Goal: Task Accomplishment & Management: Manage account settings

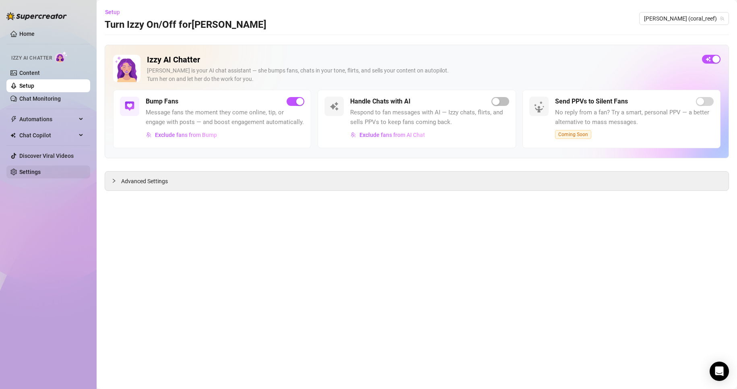
click at [35, 171] on link "Settings" at bounding box center [29, 172] width 21 height 6
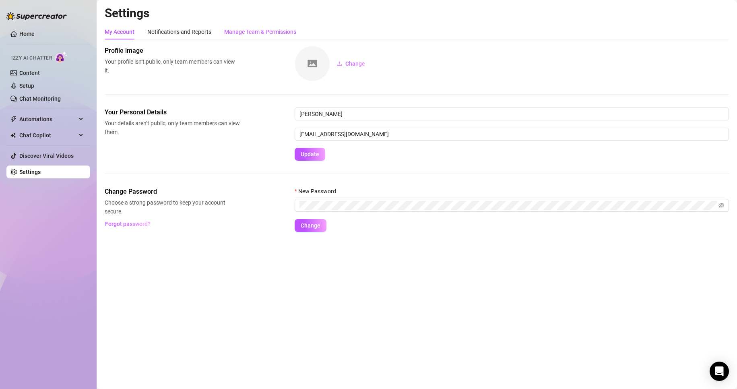
click at [248, 31] on div "Manage Team & Permissions" at bounding box center [260, 31] width 72 height 9
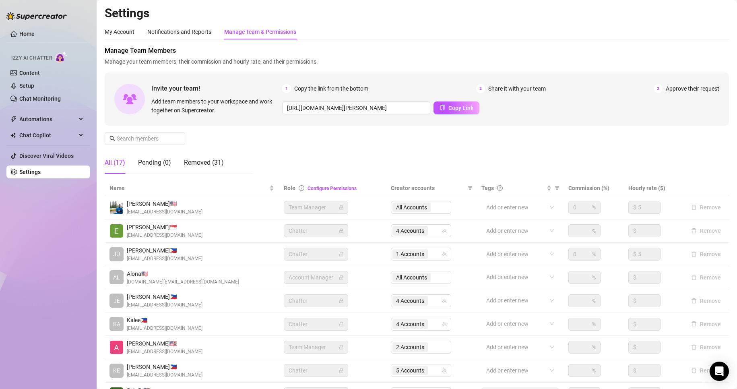
scroll to position [96, 0]
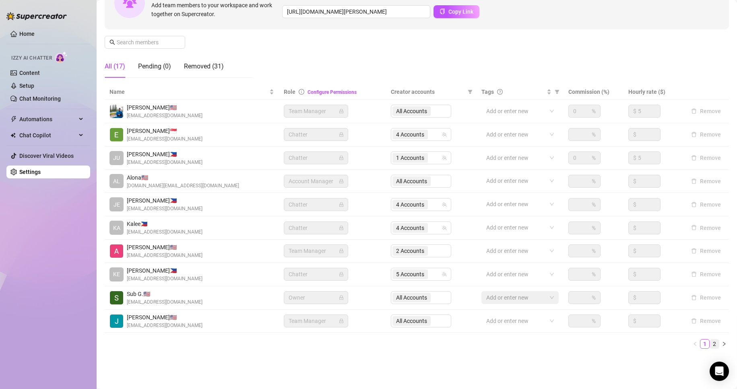
click at [710, 340] on link "2" at bounding box center [714, 343] width 9 height 9
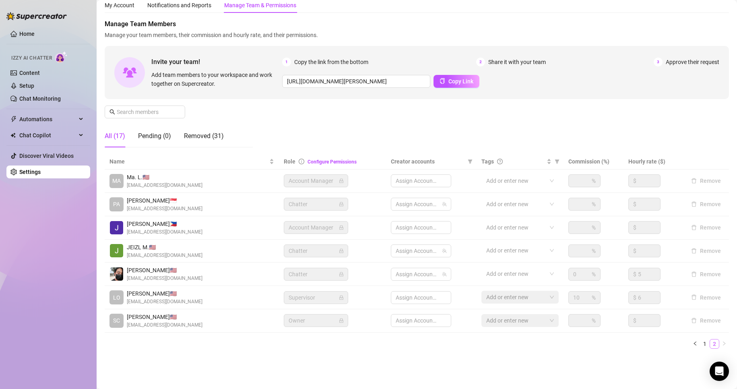
scroll to position [27, 0]
click at [700, 348] on li "1" at bounding box center [705, 344] width 10 height 10
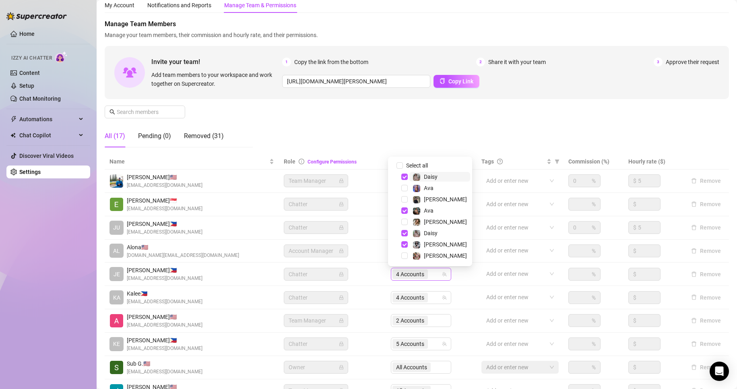
click at [399, 276] on span "4 Accounts" at bounding box center [410, 274] width 28 height 9
click at [404, 256] on span "Select tree node" at bounding box center [404, 255] width 6 height 6
click at [405, 199] on span "Select tree node" at bounding box center [404, 199] width 6 height 6
click at [404, 178] on span "Select tree node" at bounding box center [404, 176] width 6 height 6
click at [402, 208] on span "Select tree node" at bounding box center [404, 210] width 6 height 6
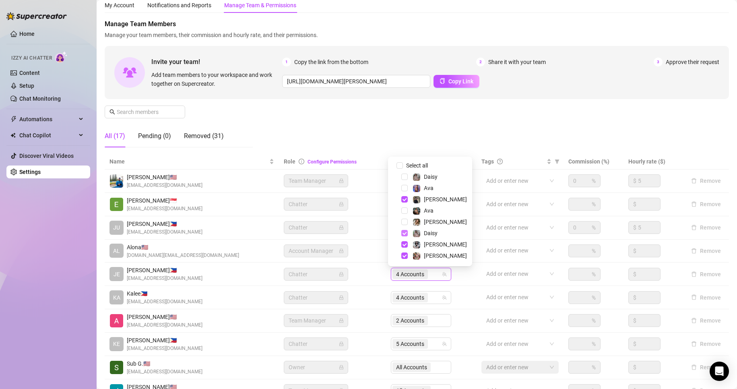
click at [404, 233] on span "Select tree node" at bounding box center [404, 233] width 6 height 6
click at [405, 247] on span "Select tree node" at bounding box center [404, 244] width 6 height 6
click at [322, 126] on div "Manage Team Members Manage your team members, their commission and hourly rate,…" at bounding box center [417, 86] width 624 height 134
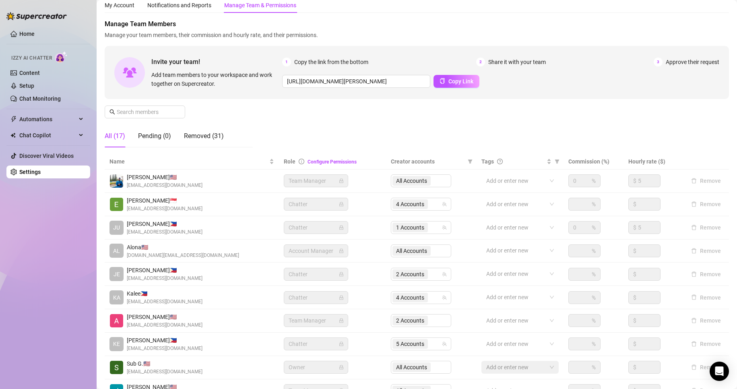
scroll to position [96, 0]
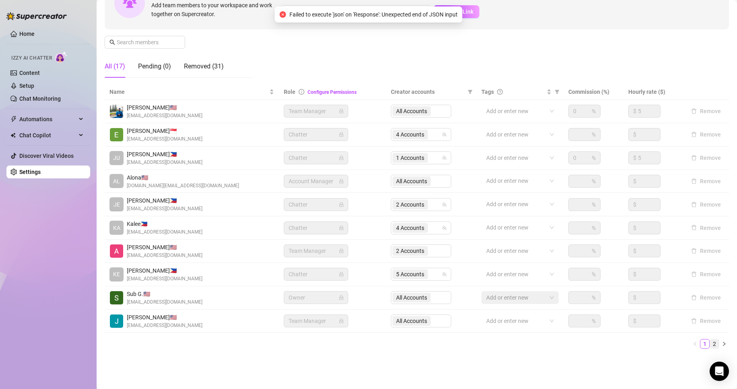
click at [710, 342] on link "2" at bounding box center [714, 343] width 9 height 9
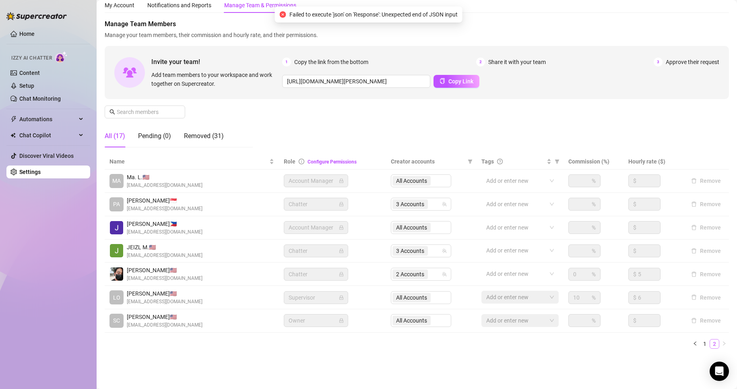
scroll to position [27, 0]
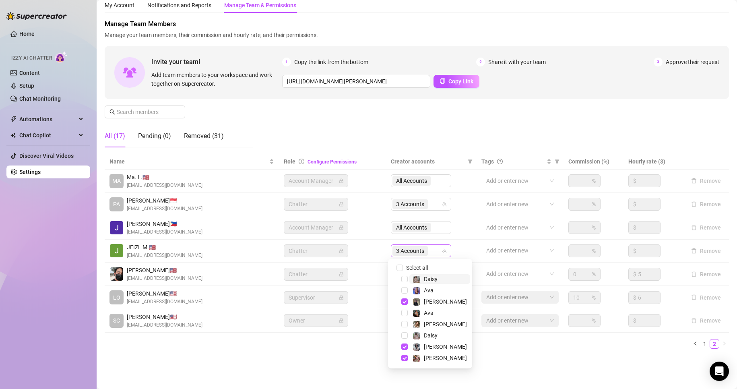
click at [402, 248] on span "3 Accounts" at bounding box center [410, 250] width 28 height 9
click at [402, 361] on span "Select tree node" at bounding box center [404, 358] width 6 height 6
click at [402, 301] on span "Select tree node" at bounding box center [404, 301] width 6 height 6
click at [405, 279] on span "Select tree node" at bounding box center [404, 279] width 6 height 6
click at [402, 332] on span "Select tree node" at bounding box center [404, 335] width 6 height 6
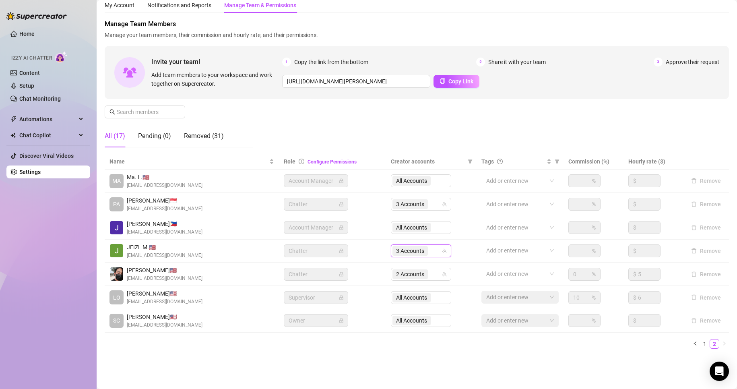
click at [344, 343] on ul "1 2" at bounding box center [417, 344] width 624 height 10
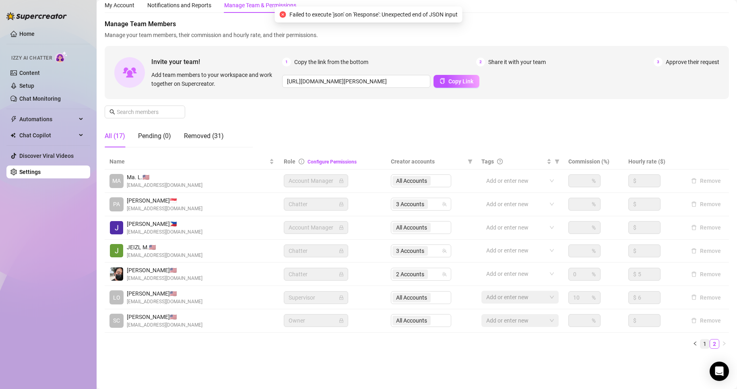
click at [700, 343] on link "1" at bounding box center [704, 343] width 9 height 9
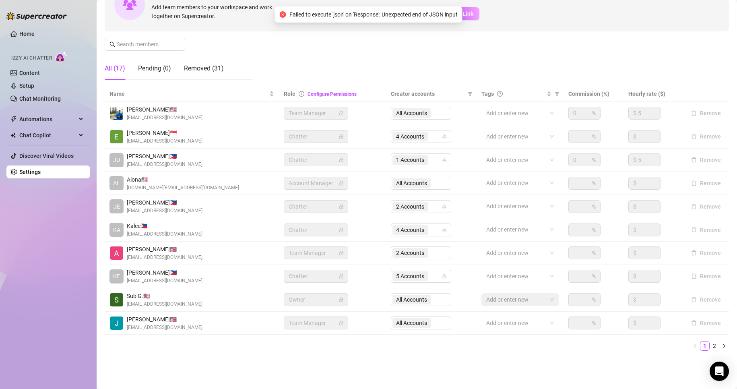
scroll to position [95, 0]
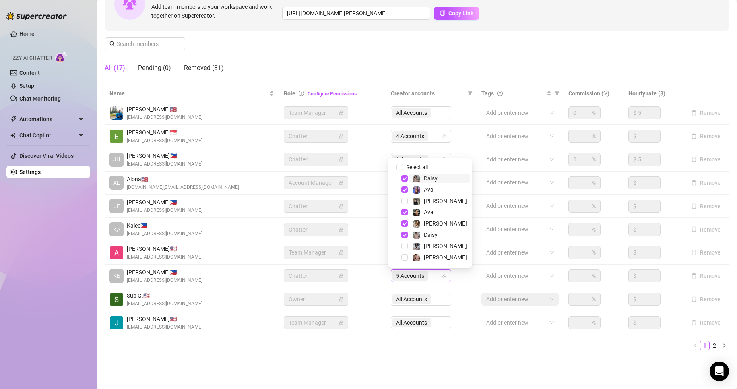
click at [400, 274] on span "5 Accounts" at bounding box center [410, 275] width 28 height 9
click at [407, 233] on span "Select tree node" at bounding box center [404, 234] width 6 height 6
click at [406, 176] on span "Select tree node" at bounding box center [404, 178] width 6 height 6
click at [328, 363] on div "Settings My Account Notifications and Reports Manage Team & Permissions Profile…" at bounding box center [417, 138] width 624 height 455
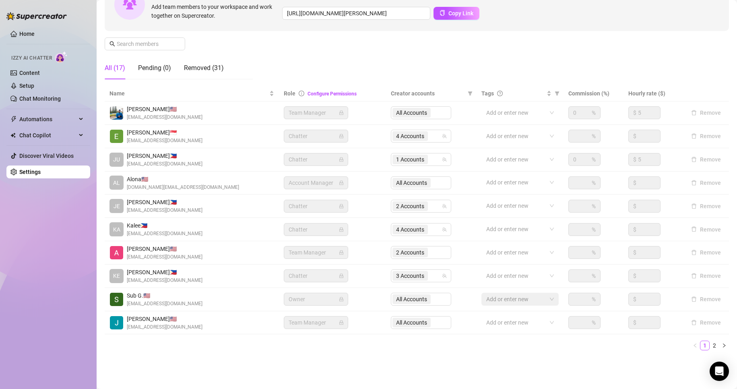
click at [62, 261] on div "Home Izzy AI Chatter Content Setup Chat Monitoring Automations Chat Copilot Dis…" at bounding box center [48, 191] width 84 height 382
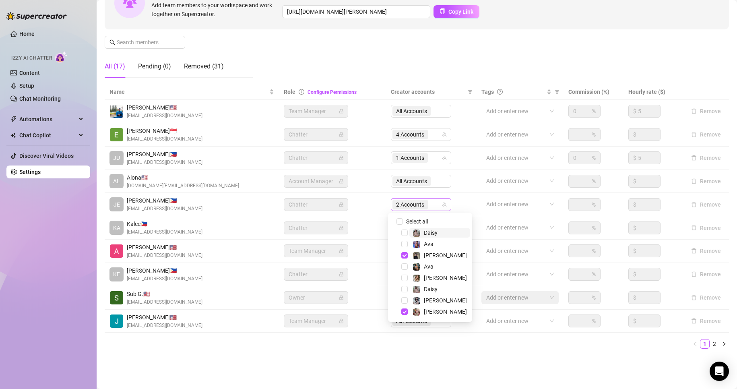
click at [404, 208] on span "2 Accounts" at bounding box center [410, 204] width 28 height 9
click at [404, 303] on span "Select tree node" at bounding box center [404, 300] width 6 height 6
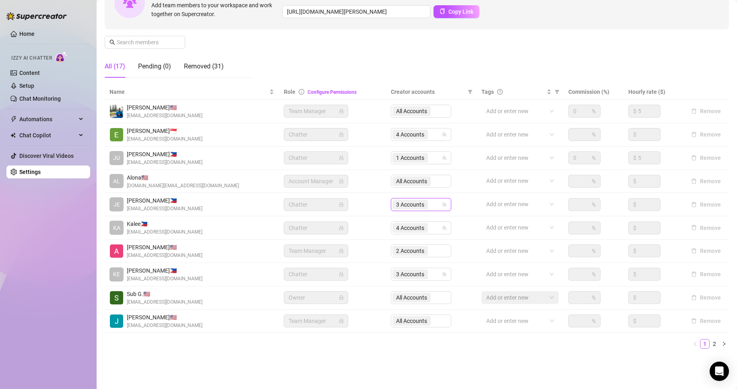
click at [281, 359] on div "Settings My Account Notifications and Reports Manage Team & Permissions Profile…" at bounding box center [417, 136] width 624 height 455
click at [25, 87] on link "Setup" at bounding box center [26, 86] width 15 height 6
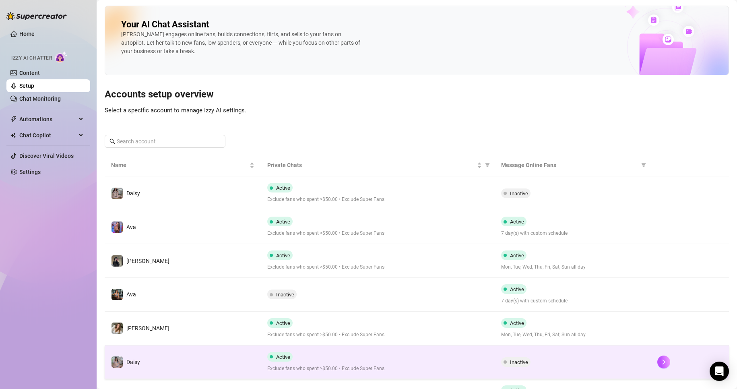
click at [684, 362] on div at bounding box center [689, 361] width 65 height 13
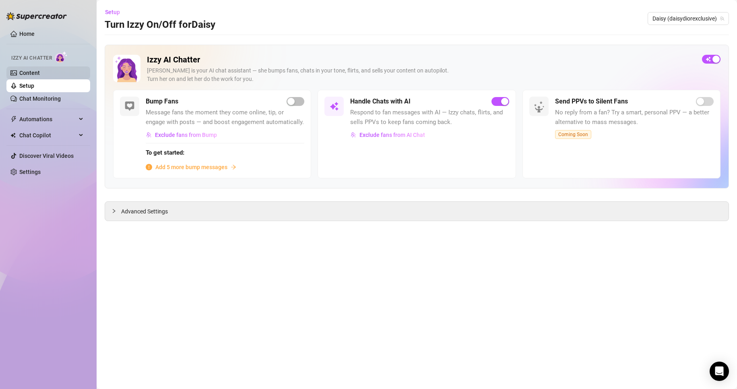
click at [40, 73] on link "Content" at bounding box center [29, 73] width 21 height 6
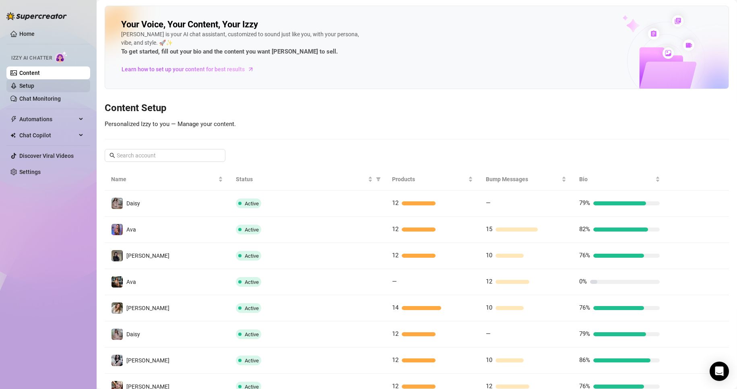
click at [24, 83] on link "Setup" at bounding box center [26, 86] width 15 height 6
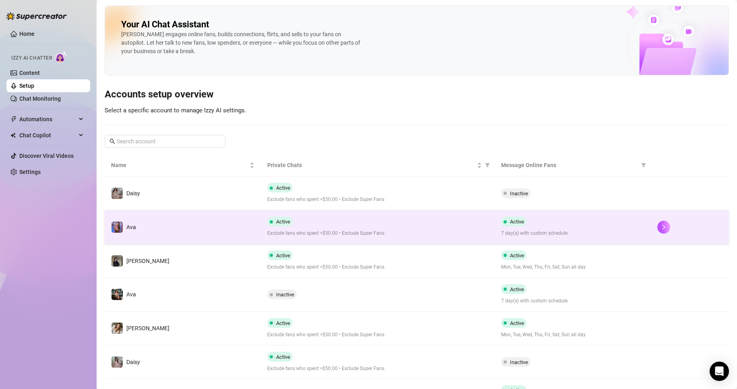
scroll to position [82, 0]
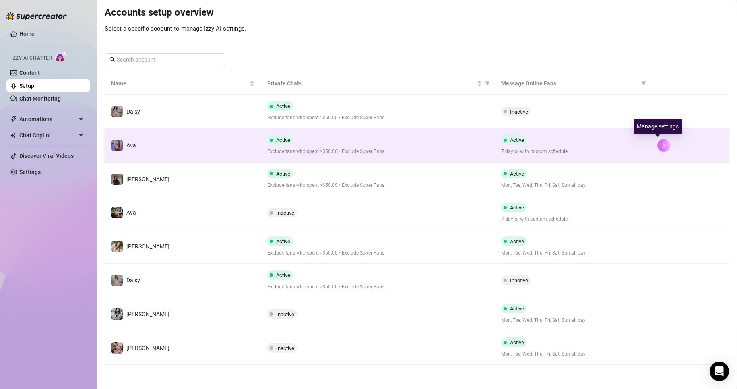
click at [662, 145] on button "button" at bounding box center [663, 145] width 13 height 13
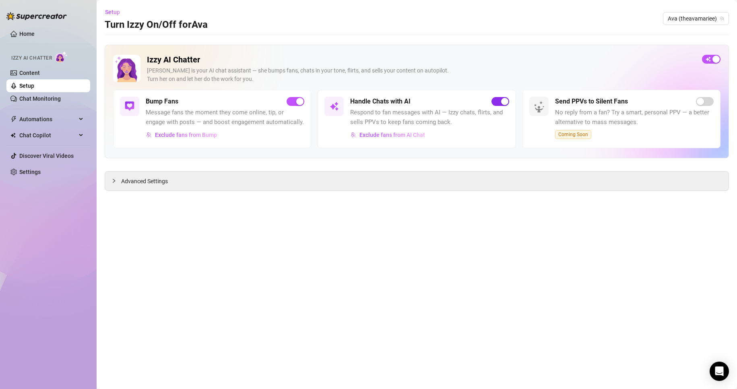
click at [498, 99] on span "button" at bounding box center [500, 101] width 18 height 9
click at [25, 83] on link "Setup" at bounding box center [26, 86] width 15 height 6
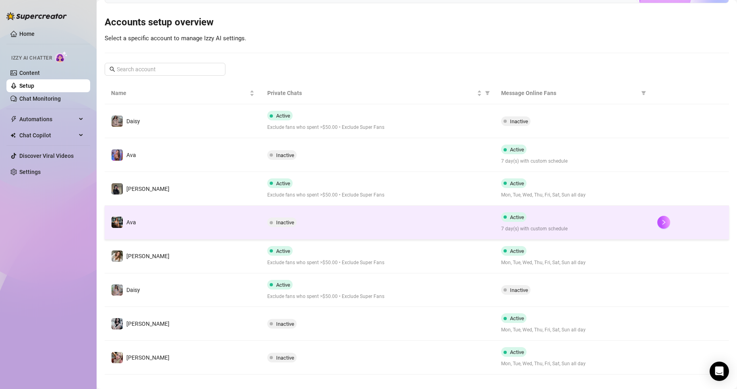
scroll to position [72, 0]
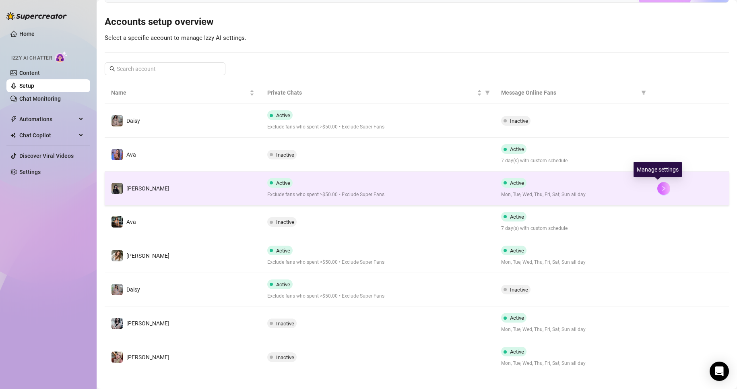
click at [663, 186] on button "button" at bounding box center [663, 188] width 13 height 13
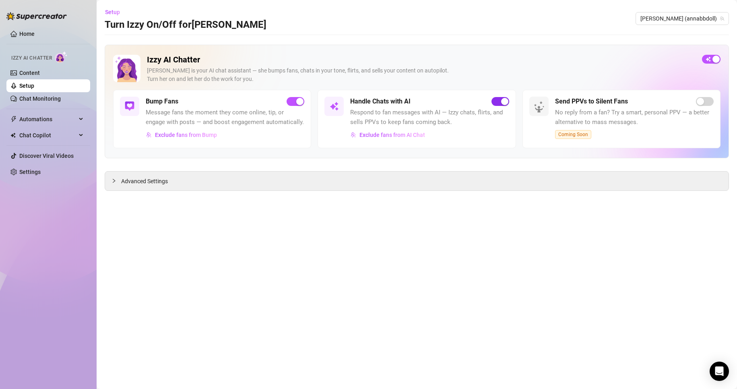
click at [497, 101] on span "button" at bounding box center [500, 101] width 18 height 9
click at [31, 86] on link "Setup" at bounding box center [26, 86] width 15 height 6
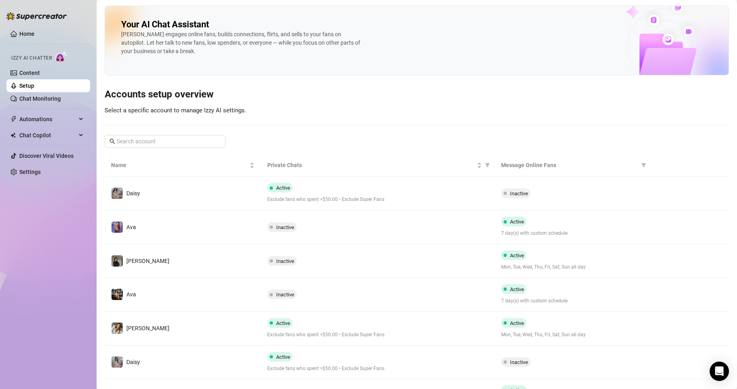
scroll to position [82, 0]
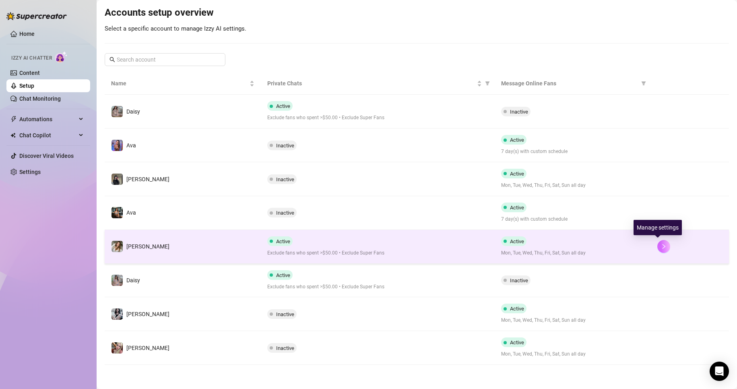
click at [661, 247] on icon "right" at bounding box center [664, 246] width 6 height 6
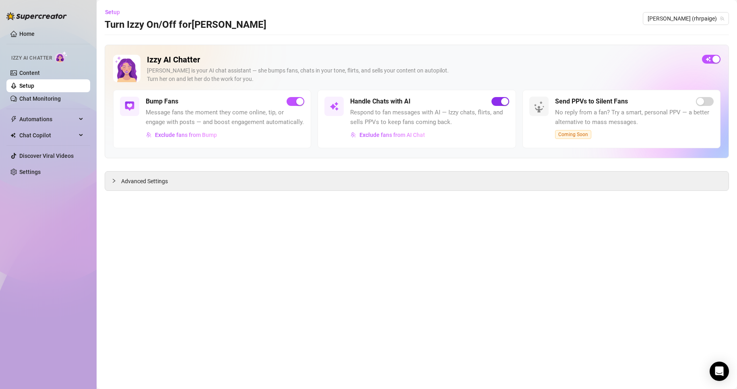
click at [494, 104] on span "button" at bounding box center [500, 101] width 18 height 9
click at [34, 87] on link "Setup" at bounding box center [26, 86] width 15 height 6
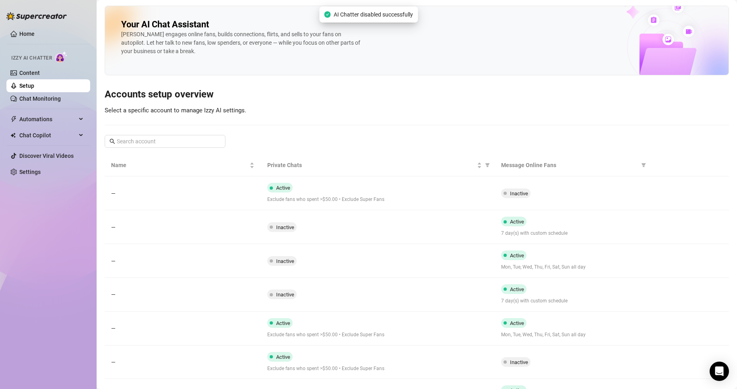
click at [34, 87] on link "Setup" at bounding box center [26, 86] width 15 height 6
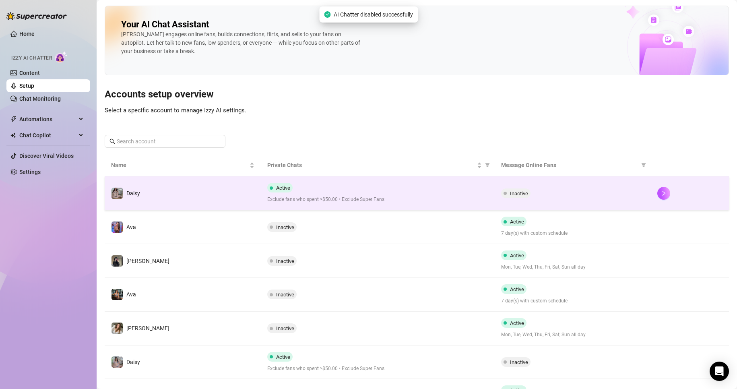
scroll to position [82, 0]
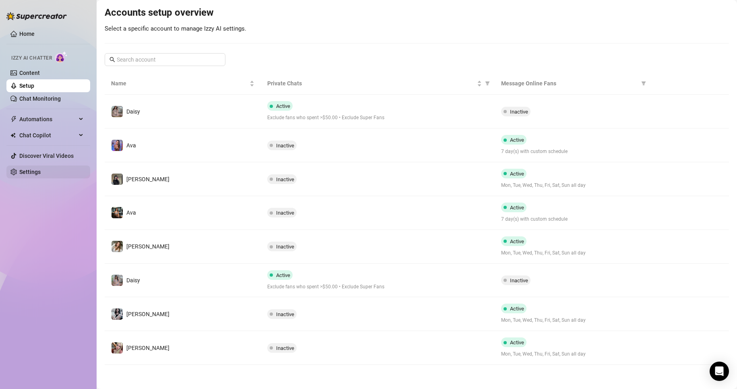
click at [25, 175] on link "Settings" at bounding box center [29, 172] width 21 height 6
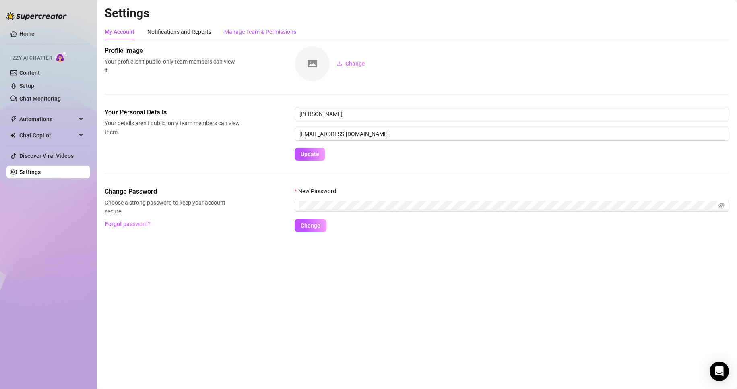
click at [261, 30] on div "Manage Team & Permissions" at bounding box center [260, 31] width 72 height 9
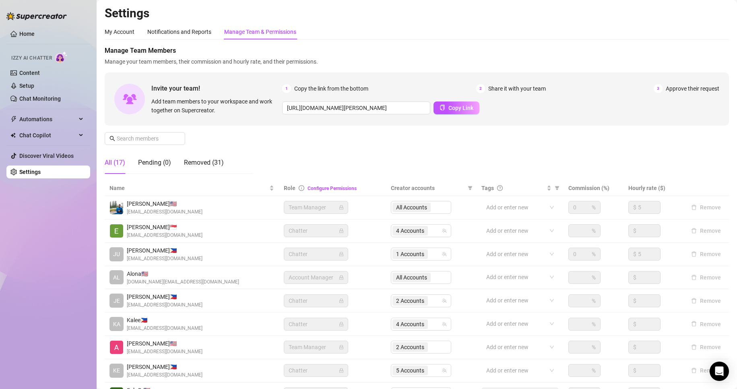
scroll to position [96, 0]
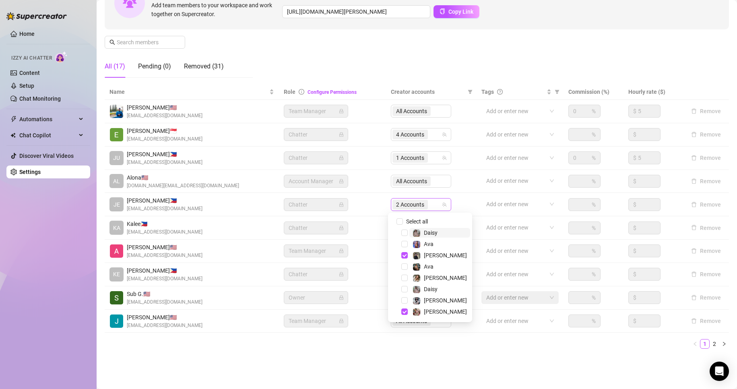
click at [404, 206] on span "2 Accounts" at bounding box center [410, 204] width 28 height 9
click at [418, 370] on main "Settings My Account Notifications and Reports Manage Team & Permissions Profile…" at bounding box center [417, 146] width 640 height 485
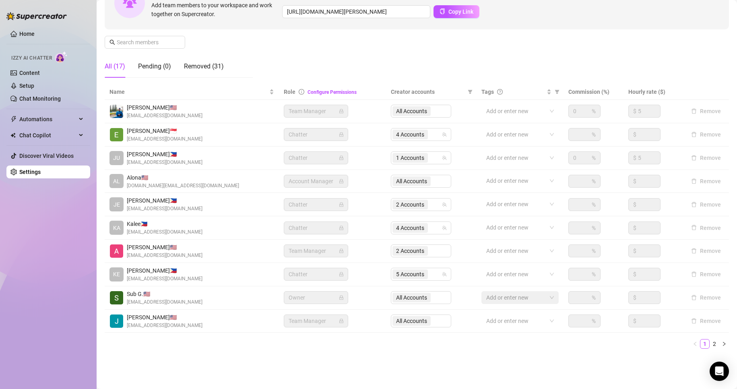
click at [234, 353] on div "Name Role Configure Permissions Creator accounts Tags Commission (%) Hourly rat…" at bounding box center [417, 219] width 624 height 271
